Goal: Information Seeking & Learning: Learn about a topic

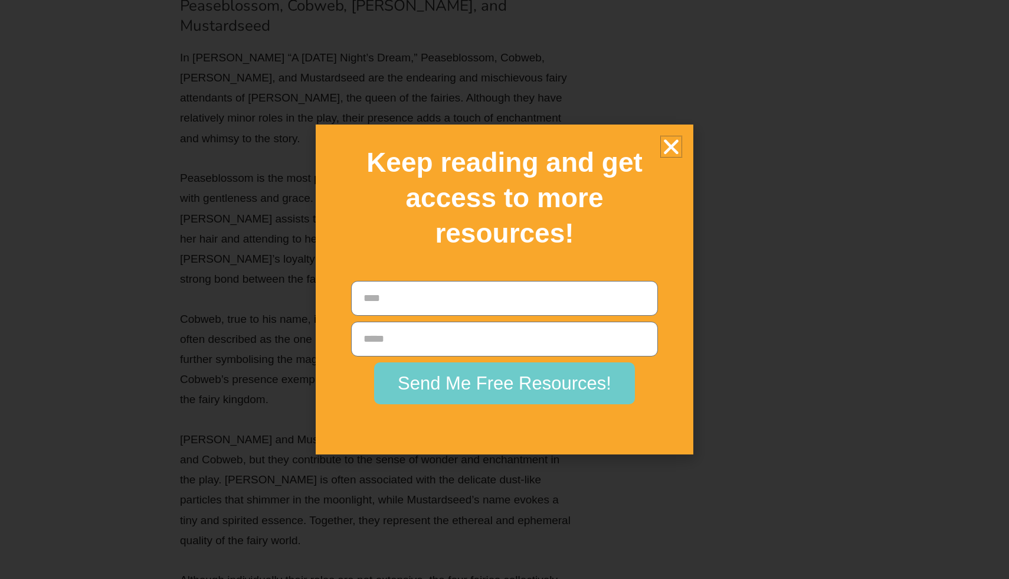
scroll to position [23163, 0]
click at [674, 140] on icon "Close" at bounding box center [671, 146] width 21 height 21
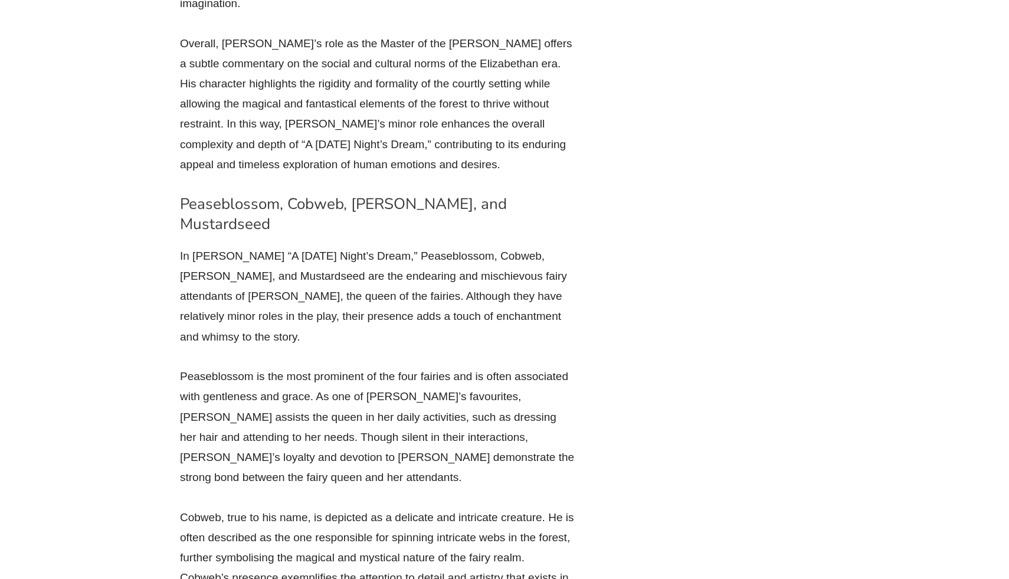
scroll to position [22401, 0]
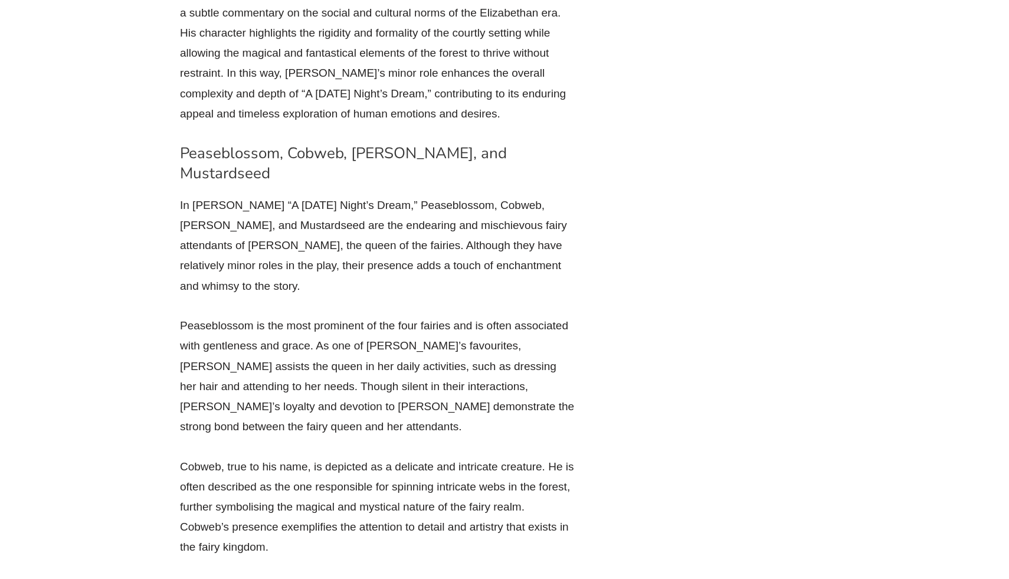
scroll to position [22436, 0]
drag, startPoint x: 236, startPoint y: 98, endPoint x: 434, endPoint y: 98, distance: 198.4
copy h3 "Love and its Complexity"
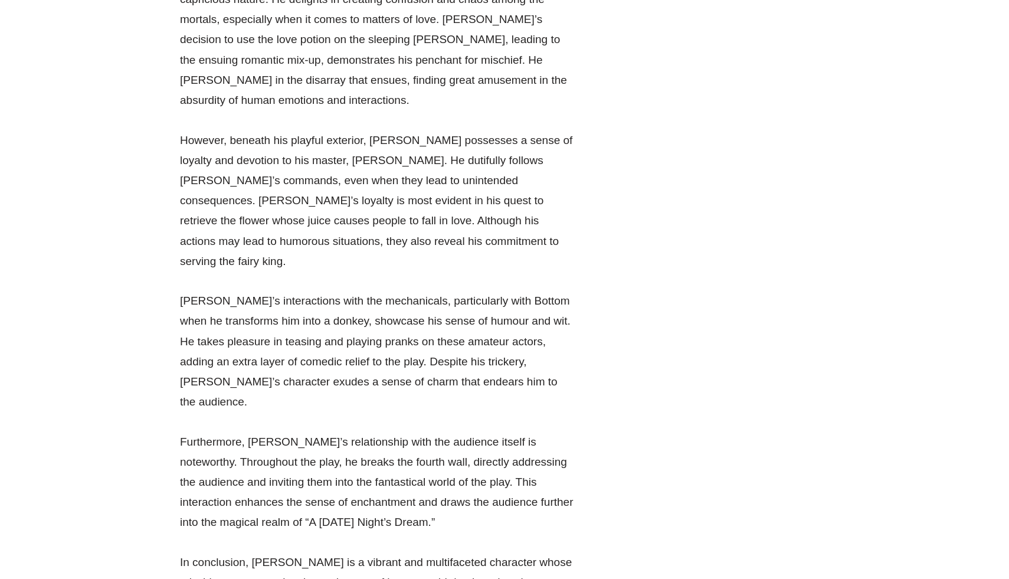
scroll to position [6895, 0]
